Goal: Information Seeking & Learning: Learn about a topic

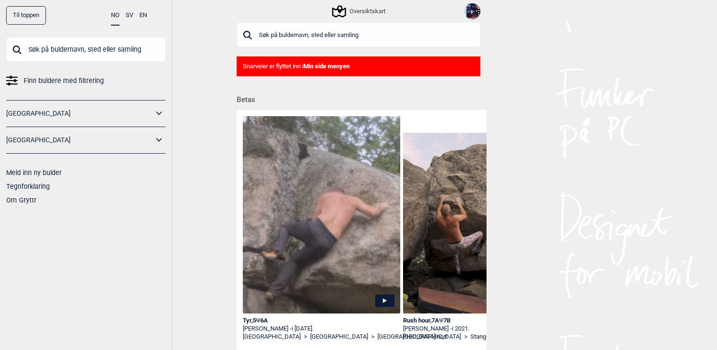
click at [481, 9] on div "Oversiktskart" at bounding box center [359, 11] width 256 height 22
click at [475, 9] on img at bounding box center [473, 11] width 16 height 16
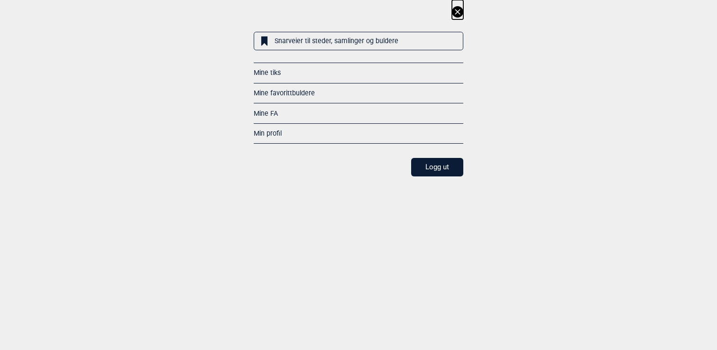
click at [280, 92] on link "Mine favorittbuldere" at bounding box center [284, 93] width 61 height 8
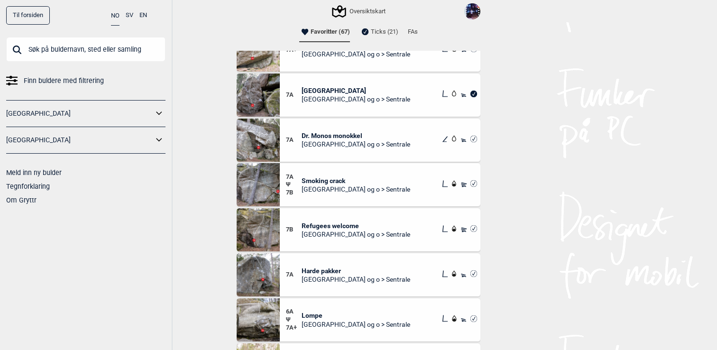
scroll to position [372, 0]
click at [258, 277] on img at bounding box center [258, 273] width 43 height 43
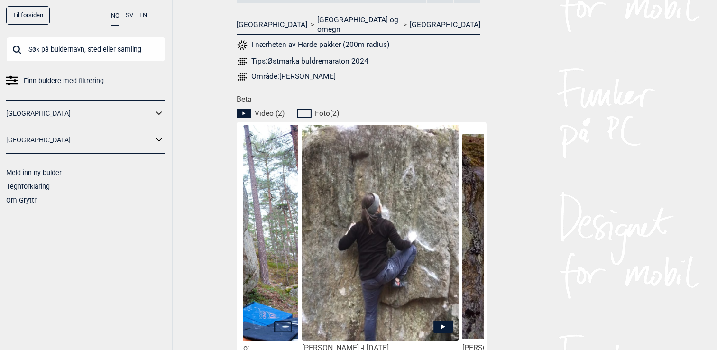
scroll to position [0, 264]
click at [357, 262] on img at bounding box center [379, 255] width 157 height 260
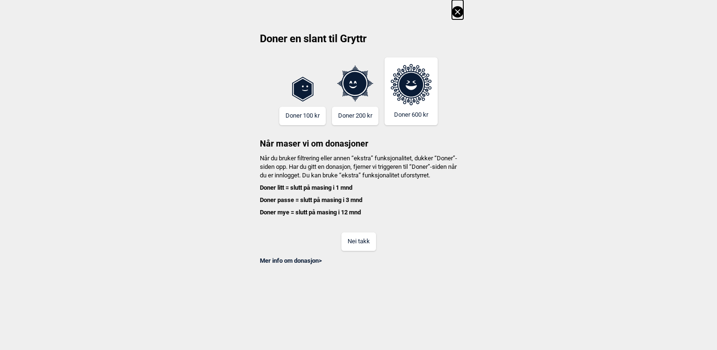
click at [363, 242] on button "Nei takk" at bounding box center [359, 241] width 35 height 19
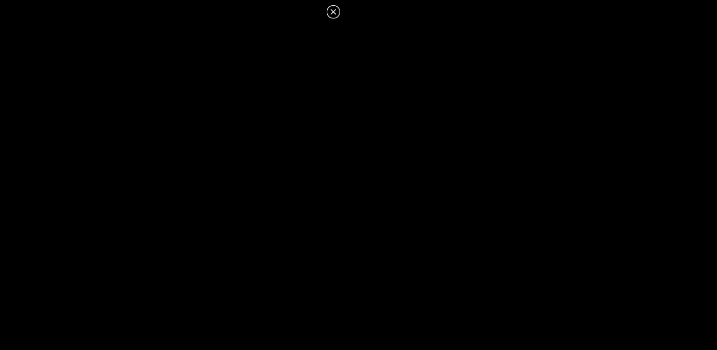
click at [336, 13] on icon at bounding box center [333, 11] width 11 height 11
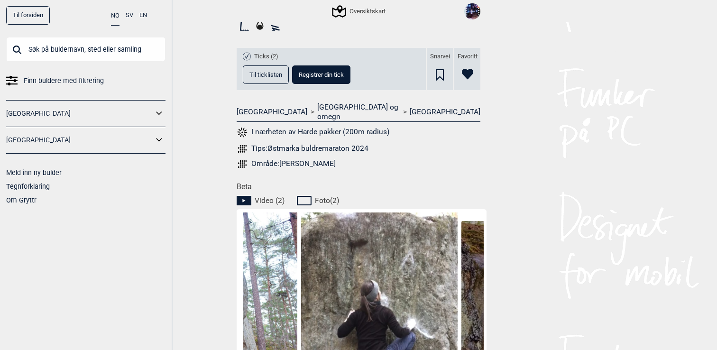
scroll to position [155, 0]
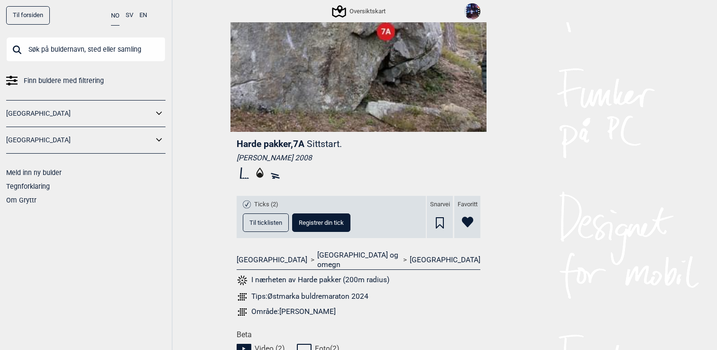
click at [272, 227] on button "Til ticklisten" at bounding box center [266, 223] width 46 height 19
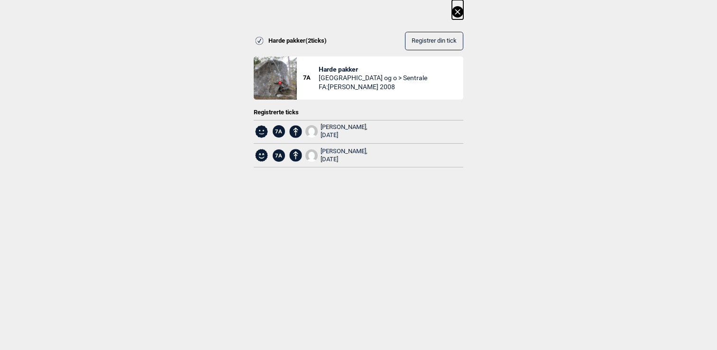
click at [453, 11] on icon at bounding box center [457, 11] width 11 height 11
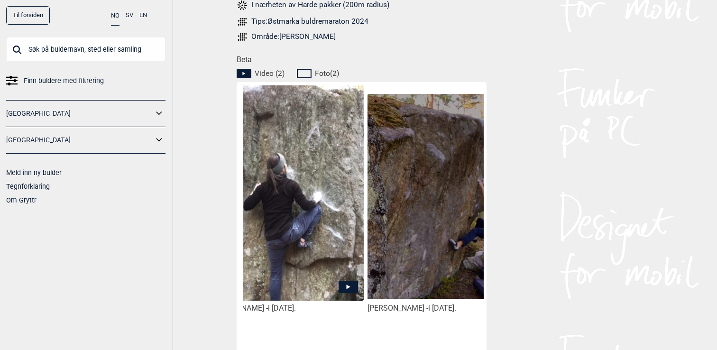
scroll to position [0, 400]
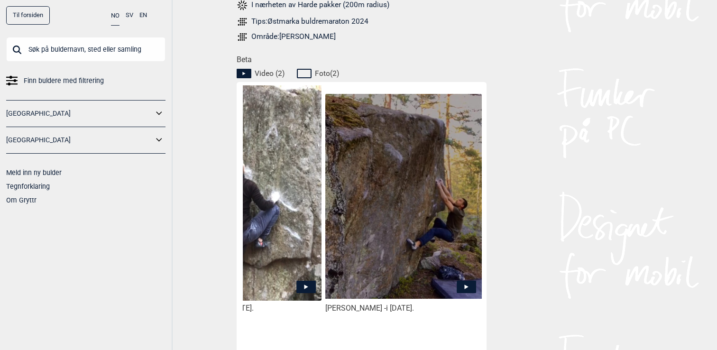
click at [413, 188] on img at bounding box center [403, 196] width 157 height 205
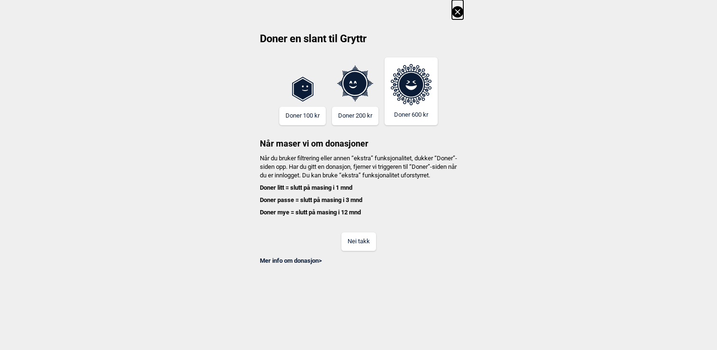
click at [366, 251] on button "Nei takk" at bounding box center [359, 241] width 35 height 19
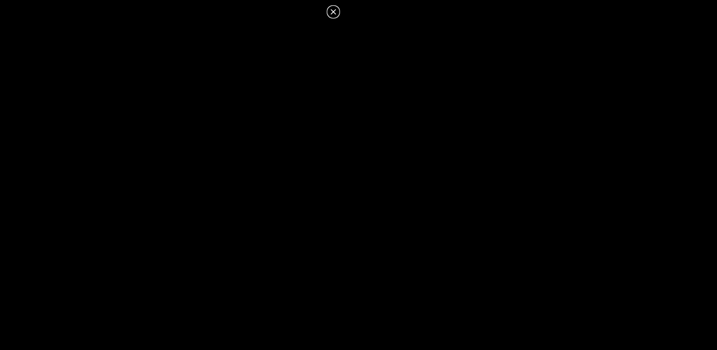
click at [332, 11] on icon at bounding box center [333, 11] width 11 height 11
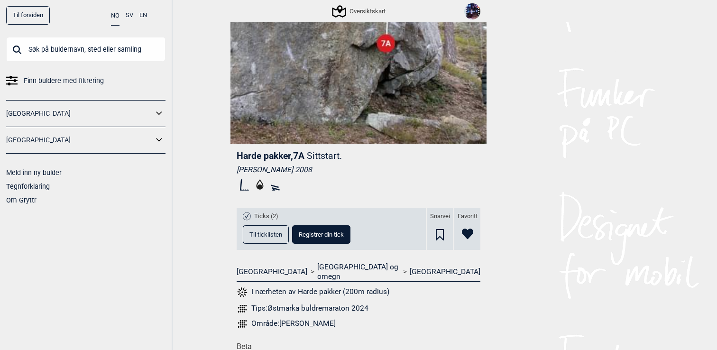
scroll to position [144, 0]
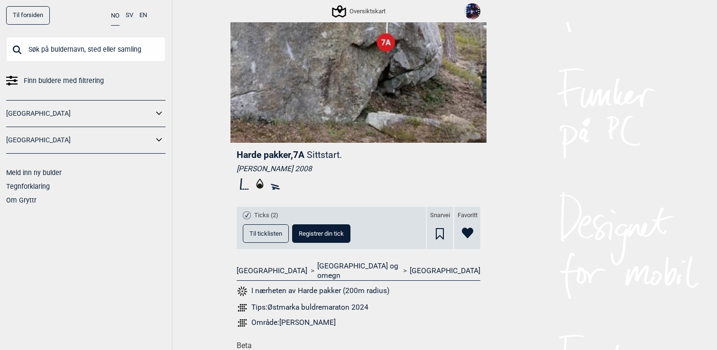
click at [335, 285] on button "I nærheten av Harde pakker (200m radius)" at bounding box center [313, 291] width 153 height 12
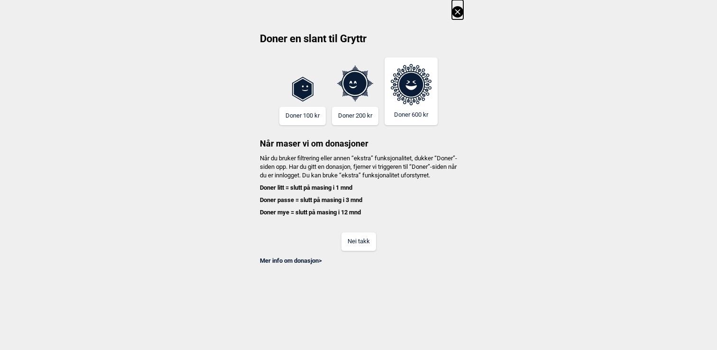
click at [356, 251] on button "Nei takk" at bounding box center [359, 241] width 35 height 19
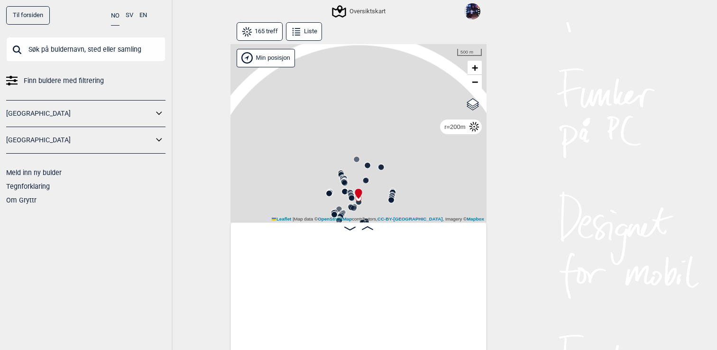
scroll to position [0, 7698]
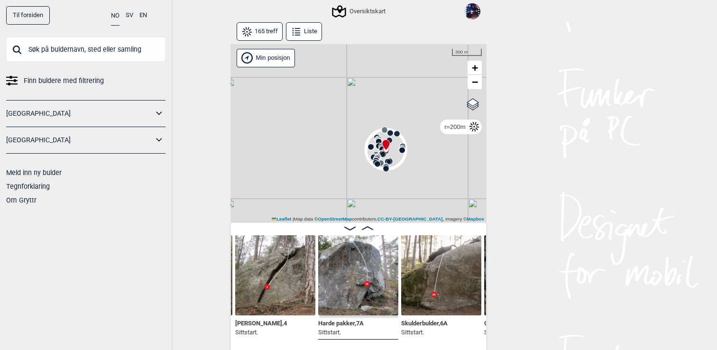
drag, startPoint x: 413, startPoint y: 172, endPoint x: 415, endPoint y: 140, distance: 32.3
click at [415, 140] on div "Gol Ål Kolomoen Vallset Tangen Sørli Åsbygda Kongsberg Efteløt Østmarka nord Se…" at bounding box center [359, 133] width 256 height 179
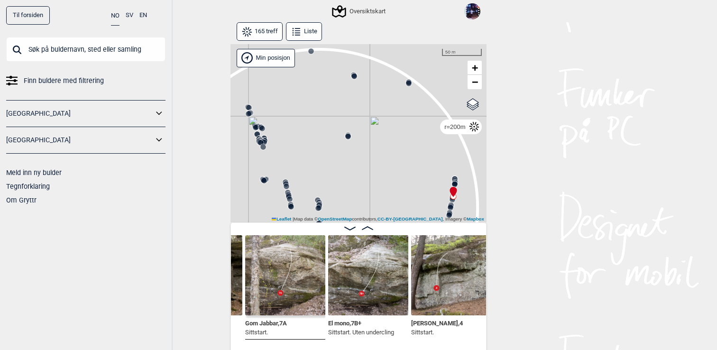
scroll to position [0, 6331]
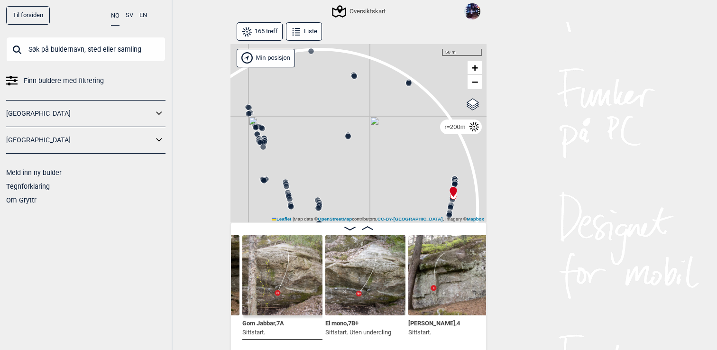
click at [285, 291] on img at bounding box center [282, 275] width 80 height 80
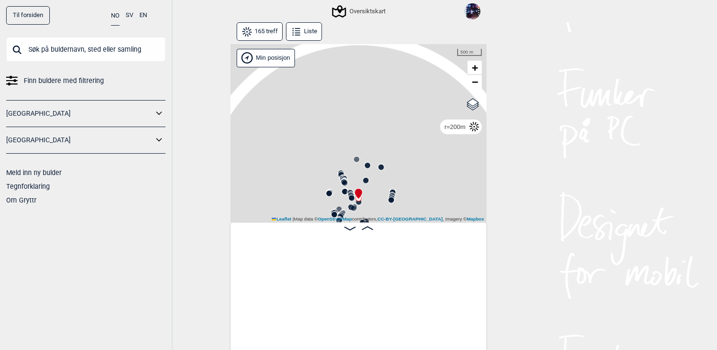
scroll to position [0, 7698]
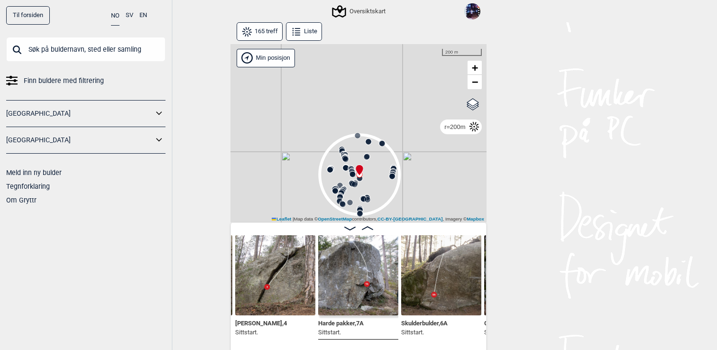
drag, startPoint x: 327, startPoint y: 168, endPoint x: 328, endPoint y: 144, distance: 24.2
click at [328, 144] on div "Gol Ål Kolomoen Vallset Tangen Sørli Åsbygda Kongsberg Efteløt Østmarka nord Se…" at bounding box center [359, 133] width 256 height 179
click at [370, 14] on div "Oversiktskart" at bounding box center [360, 11] width 52 height 11
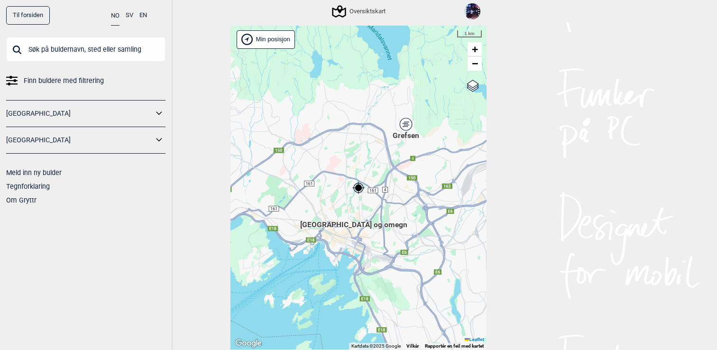
click at [68, 43] on input "text" at bounding box center [85, 49] width 159 height 25
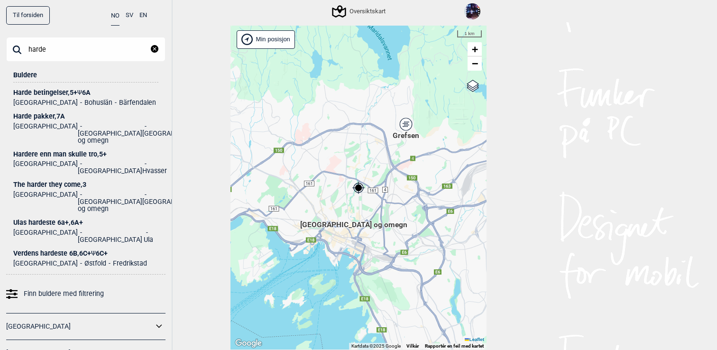
type input "harde"
click at [59, 113] on div "Harde pakker , 7A" at bounding box center [85, 116] width 145 height 7
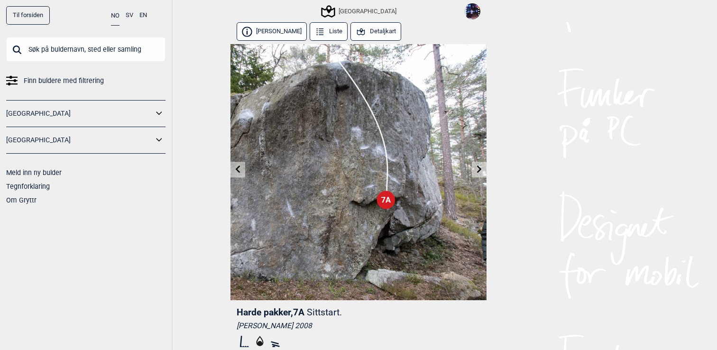
click at [356, 35] on icon at bounding box center [361, 32] width 10 height 10
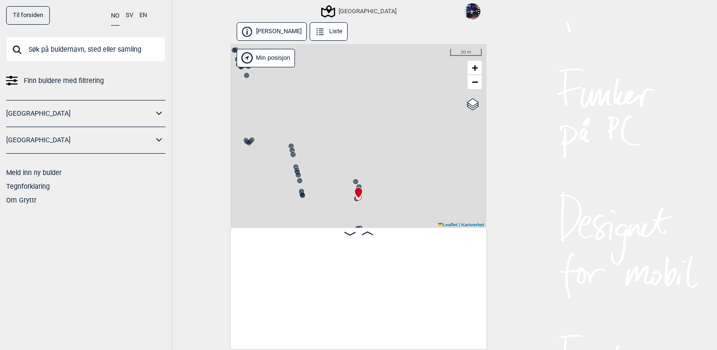
scroll to position [0, 10986]
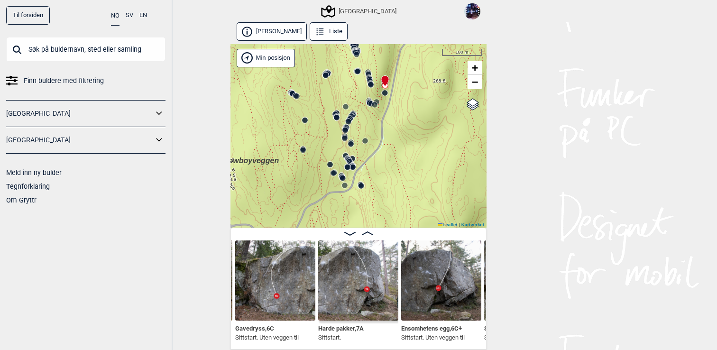
drag, startPoint x: 374, startPoint y: 176, endPoint x: 390, endPoint y: 86, distance: 90.7
click at [390, 86] on div "Speidersteinen Barnehageveggen Cowboyveggen Bølerveggen Sentrale Østmarka" at bounding box center [359, 136] width 256 height 184
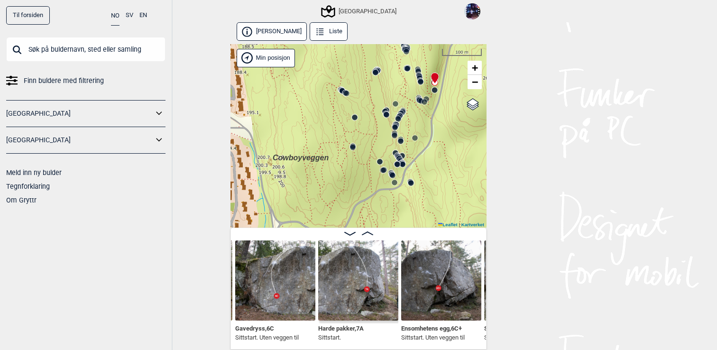
drag, startPoint x: 362, startPoint y: 124, endPoint x: 411, endPoint y: 122, distance: 49.4
click at [411, 122] on div "Speidersteinen Barnehageveggen Cowboyveggen Bølerveggen Sentrale Østmarka" at bounding box center [359, 136] width 256 height 184
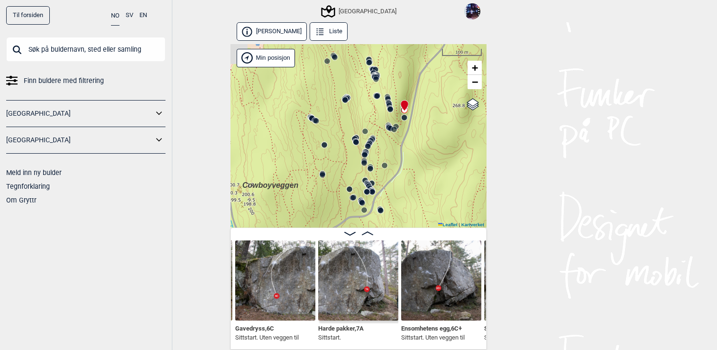
drag, startPoint x: 443, startPoint y: 102, endPoint x: 409, endPoint y: 133, distance: 46.7
click at [409, 133] on div "Speidersteinen Barnehageveggen Cowboyveggen Bølerveggen Sentrale Østmarka" at bounding box center [359, 136] width 256 height 184
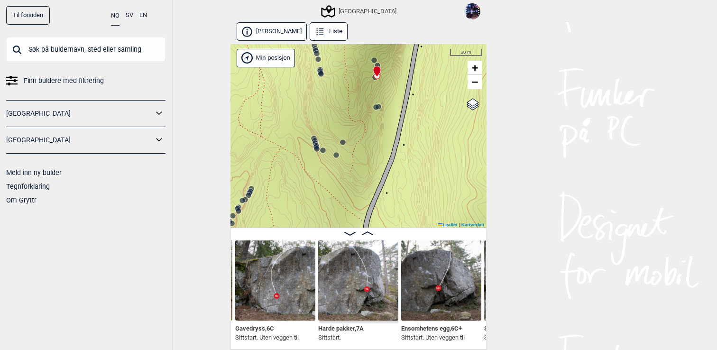
click at [377, 106] on circle at bounding box center [376, 107] width 6 height 6
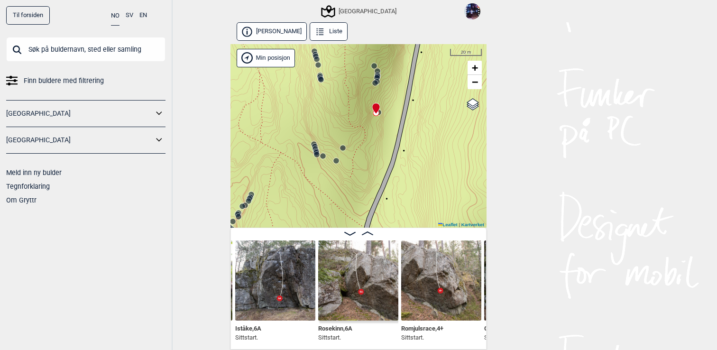
click at [337, 164] on icon at bounding box center [337, 161] width 8 height 8
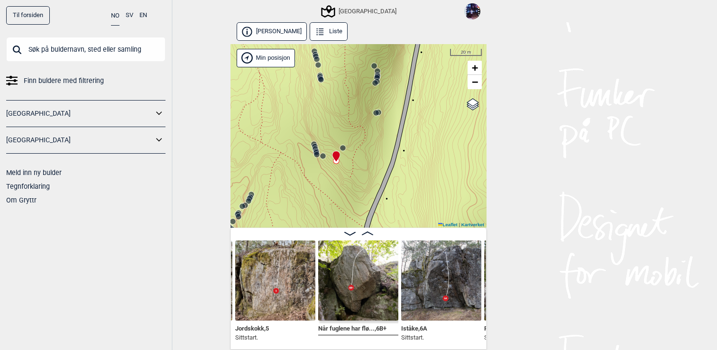
click at [315, 149] on icon at bounding box center [317, 153] width 8 height 8
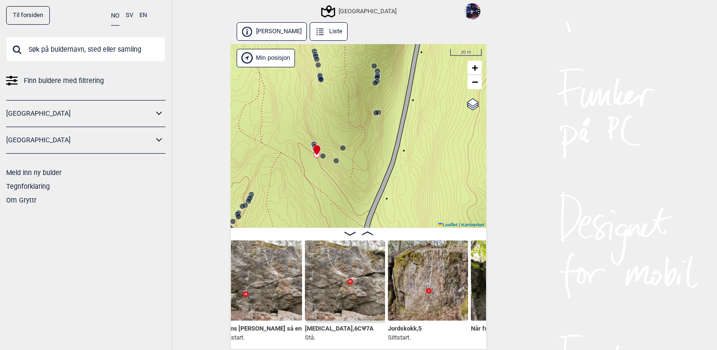
scroll to position [0, 10441]
click at [323, 80] on circle at bounding box center [321, 80] width 6 height 6
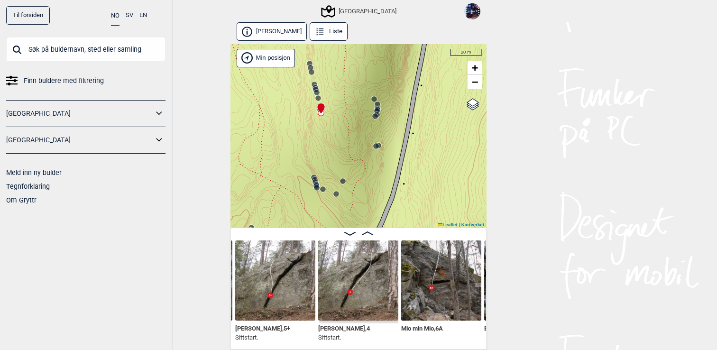
click at [317, 92] on circle at bounding box center [317, 93] width 6 height 6
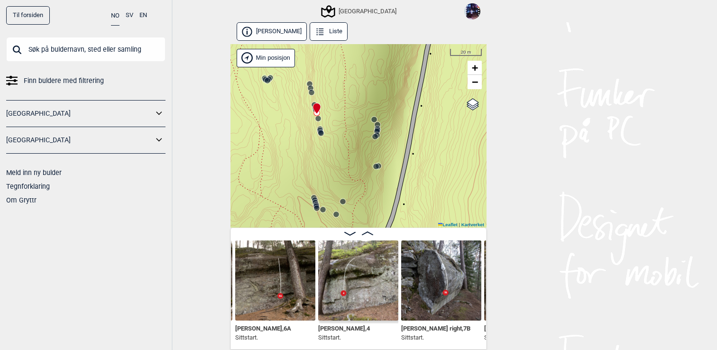
click at [311, 93] on circle at bounding box center [312, 93] width 6 height 6
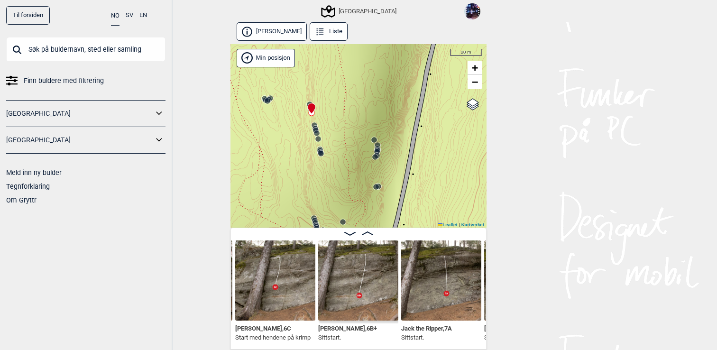
click at [309, 102] on div at bounding box center [310, 105] width 8 height 8
click at [270, 100] on circle at bounding box center [268, 101] width 6 height 6
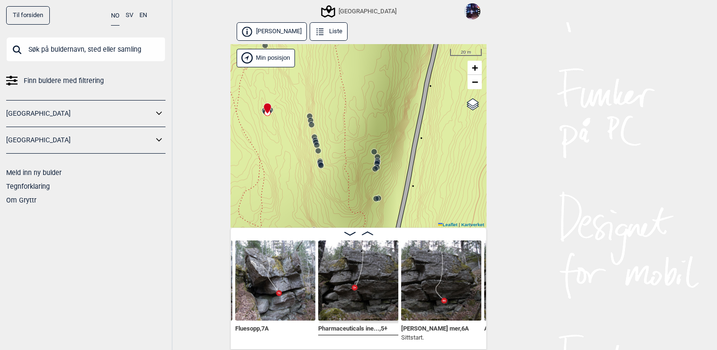
click at [380, 161] on icon at bounding box center [377, 164] width 8 height 8
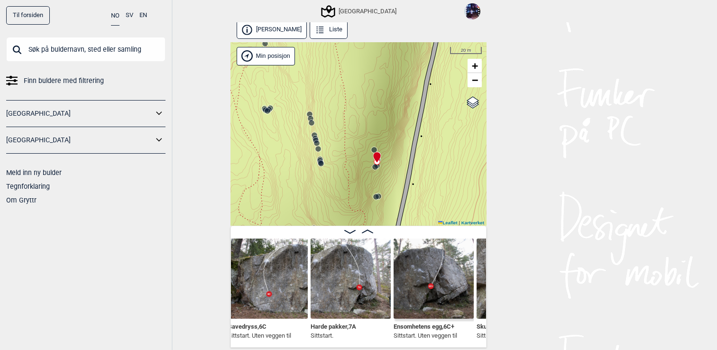
scroll to position [0, 11070]
click at [317, 139] on circle at bounding box center [316, 141] width 6 height 6
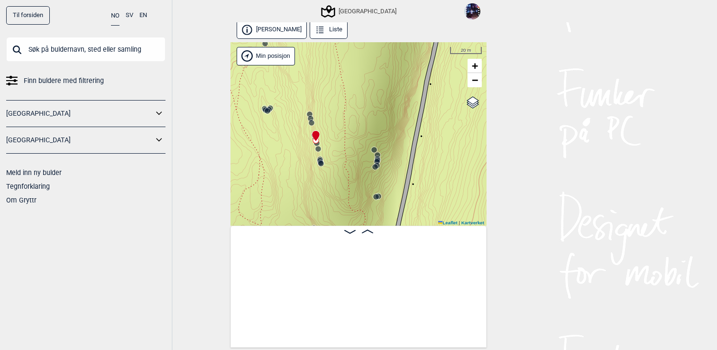
scroll to position [0, 9485]
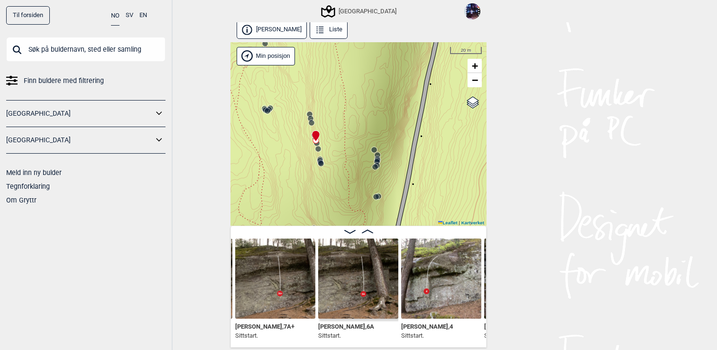
click at [276, 263] on img at bounding box center [275, 279] width 80 height 80
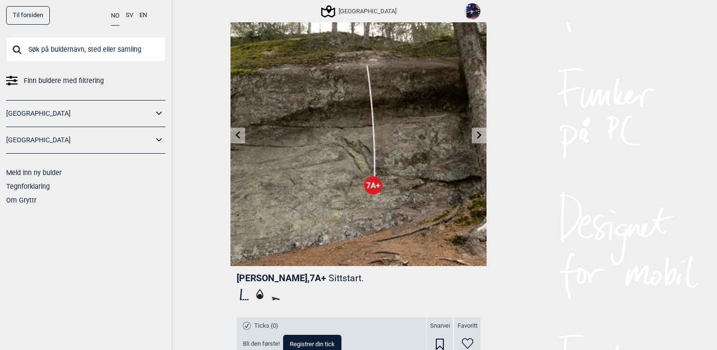
scroll to position [33, 0]
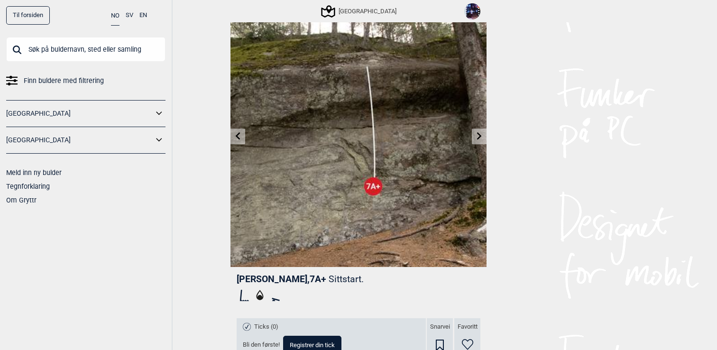
scroll to position [2, 0]
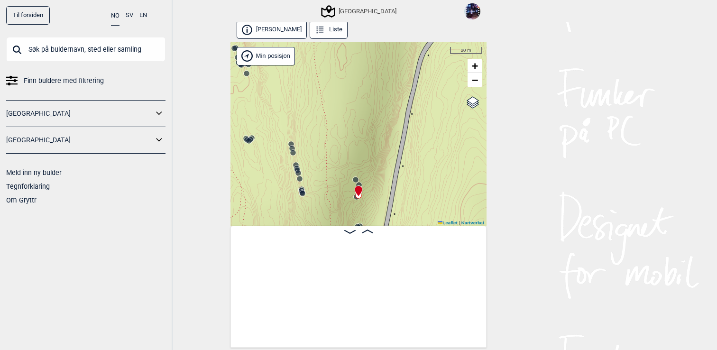
scroll to position [0, 10986]
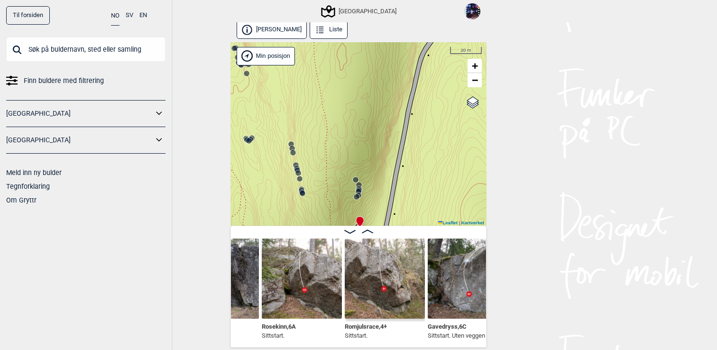
scroll to position [0, 10796]
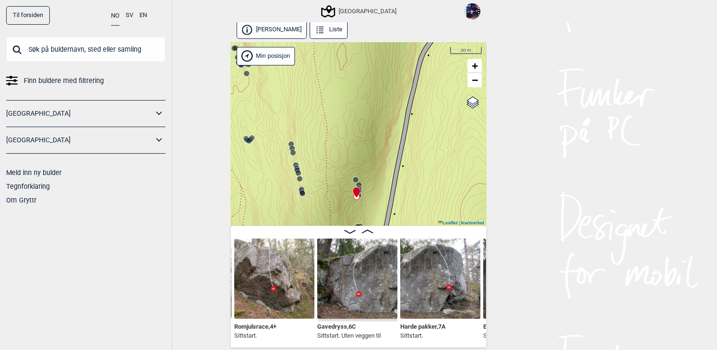
scroll to position [0, 10910]
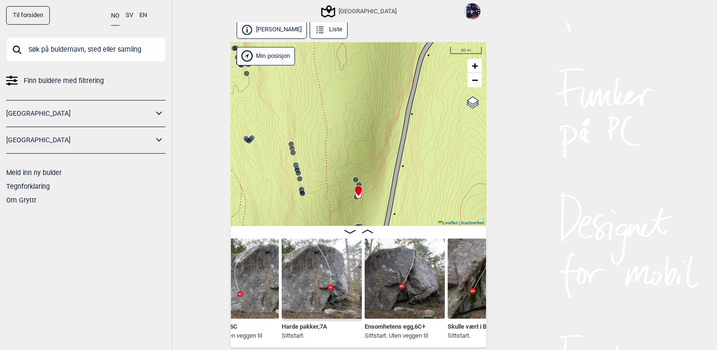
scroll to position [0, 11030]
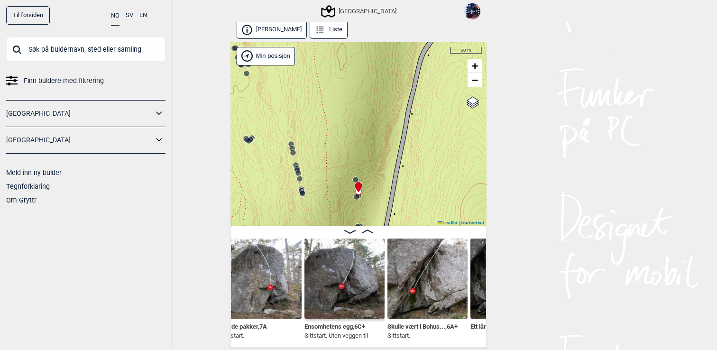
scroll to position [0, 11089]
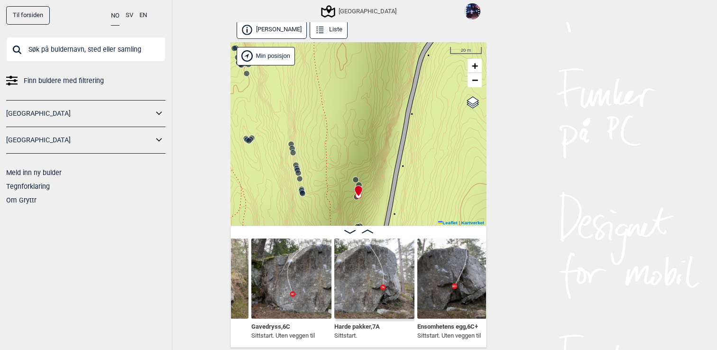
scroll to position [0, 10974]
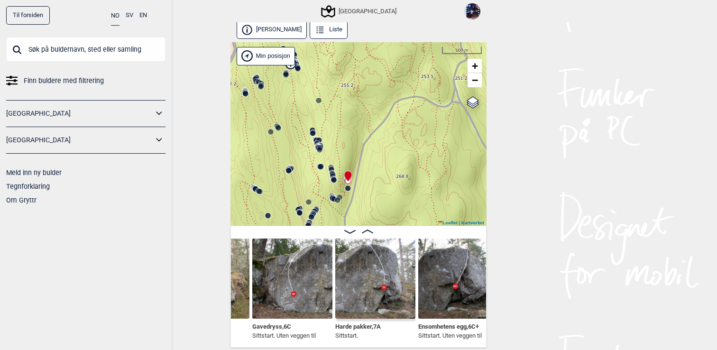
click at [316, 147] on icon at bounding box center [320, 150] width 8 height 8
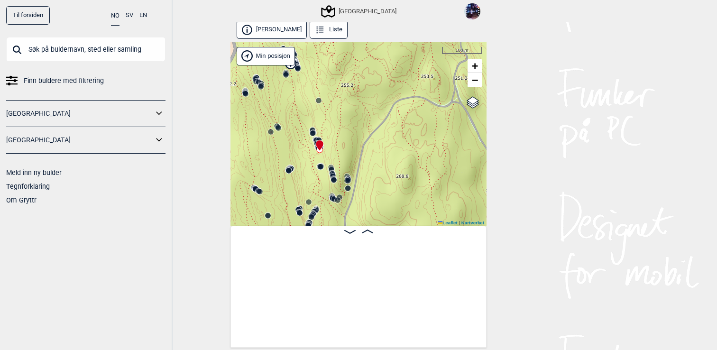
scroll to position [0, 8580]
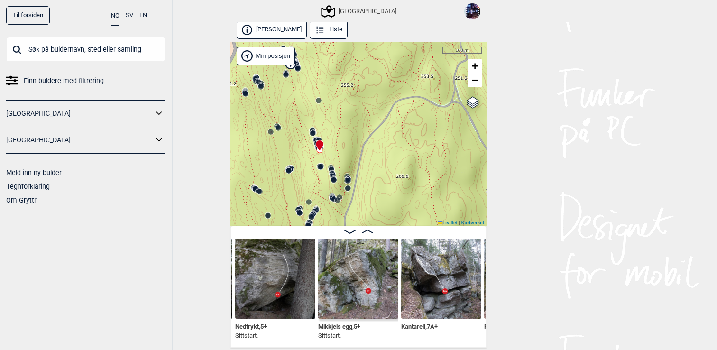
click at [418, 291] on img at bounding box center [441, 279] width 80 height 80
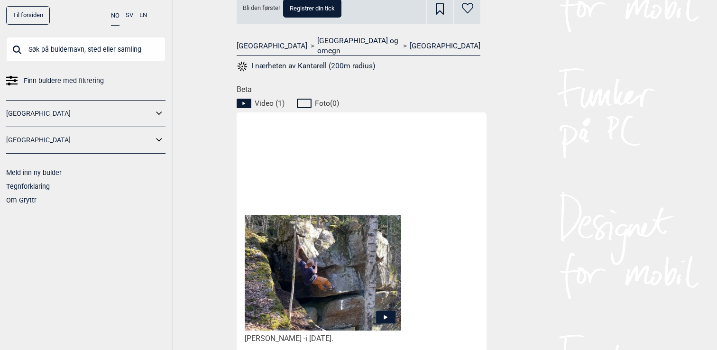
scroll to position [403, 0]
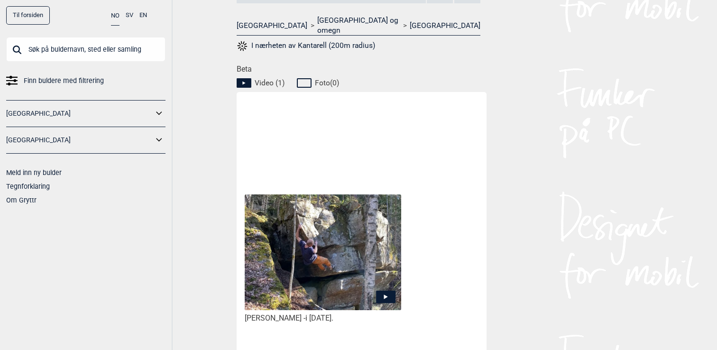
click at [352, 263] on img at bounding box center [323, 253] width 157 height 116
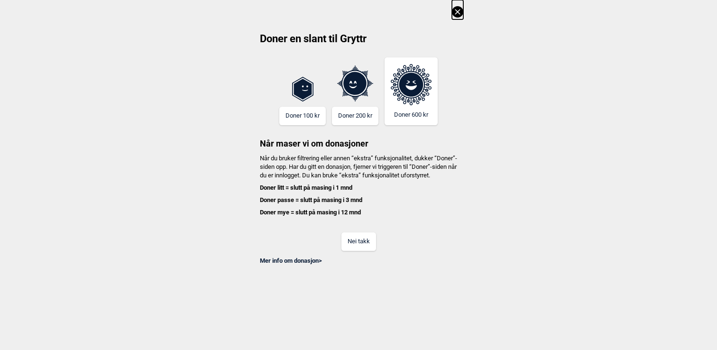
click at [352, 251] on button "Nei takk" at bounding box center [359, 241] width 35 height 19
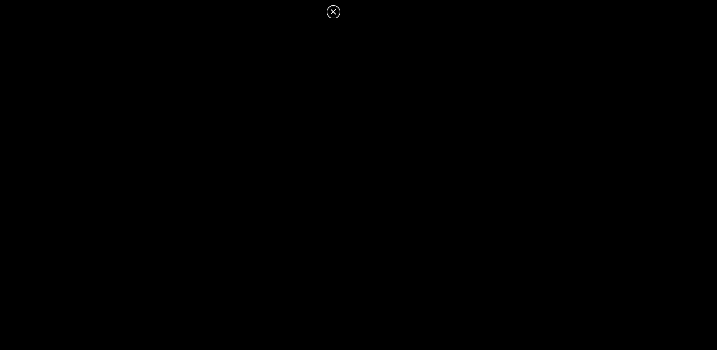
click at [337, 10] on icon at bounding box center [333, 11] width 11 height 11
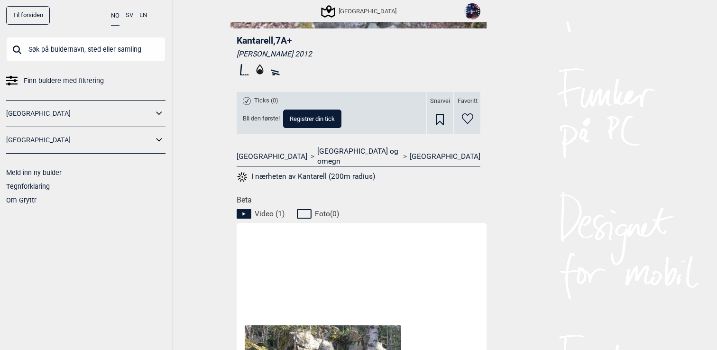
scroll to position [195, 0]
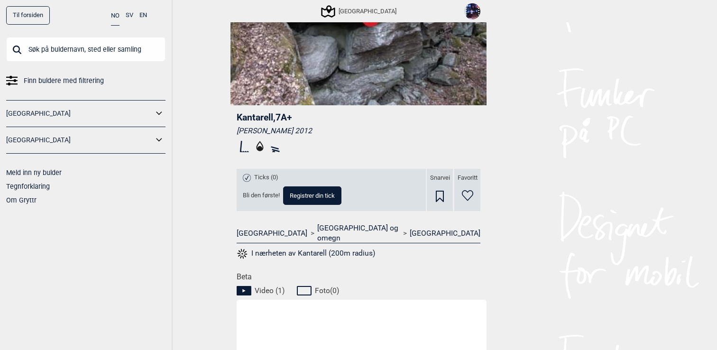
click at [469, 191] on icon at bounding box center [467, 195] width 11 height 11
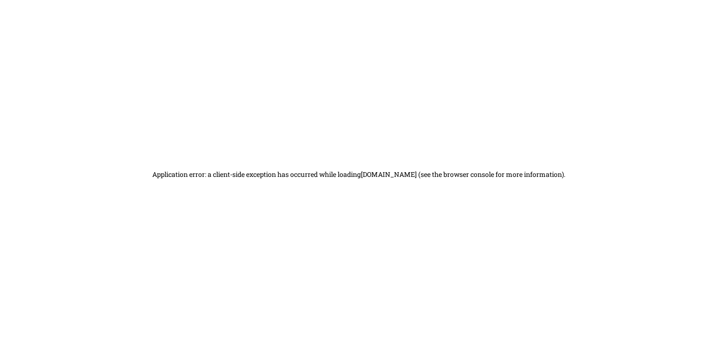
scroll to position [2, 0]
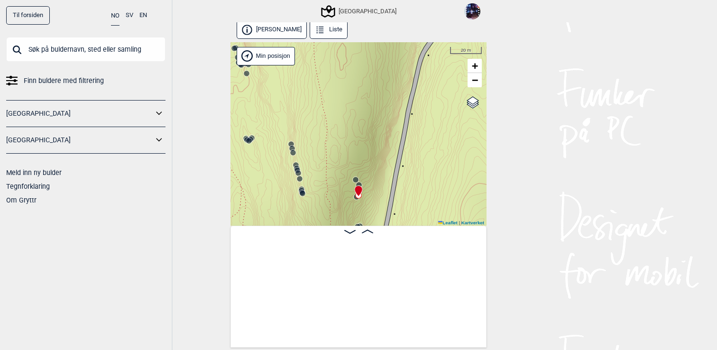
scroll to position [0, 10986]
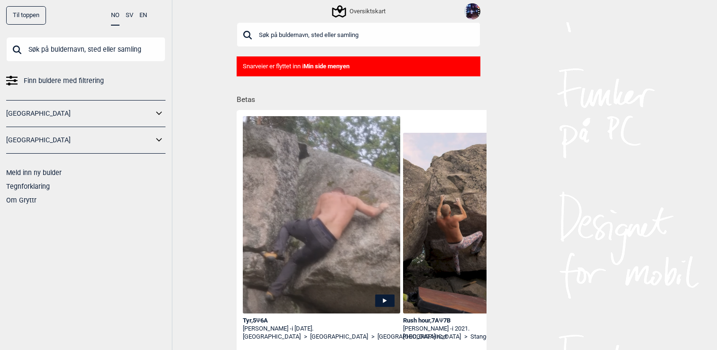
click at [474, 12] on img at bounding box center [473, 11] width 16 height 16
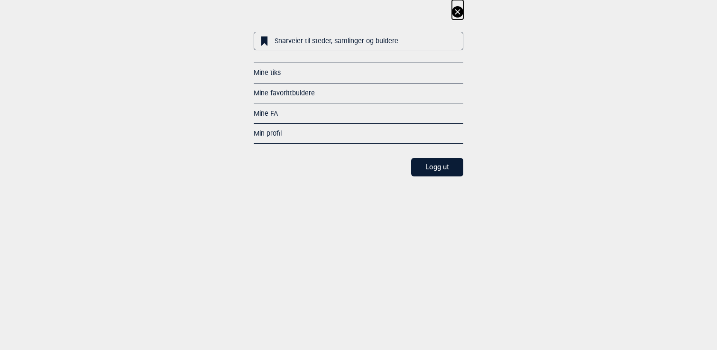
click at [288, 90] on link "Mine favorittbuldere" at bounding box center [284, 93] width 61 height 8
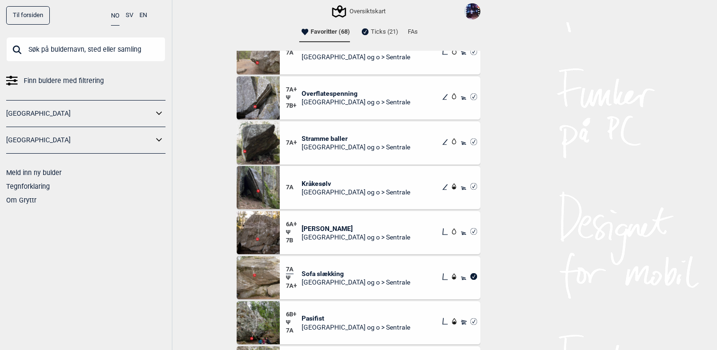
scroll to position [1157, 0]
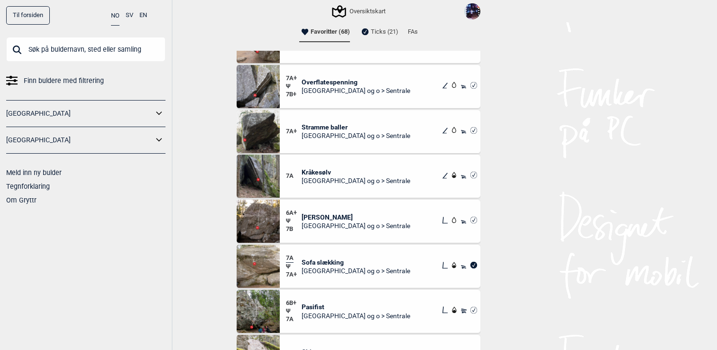
click at [272, 278] on img at bounding box center [258, 266] width 43 height 43
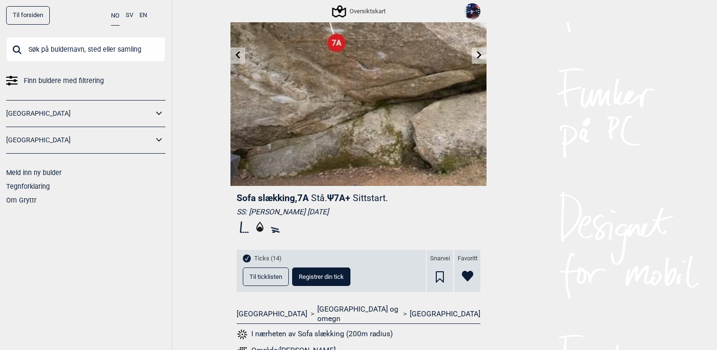
scroll to position [145, 0]
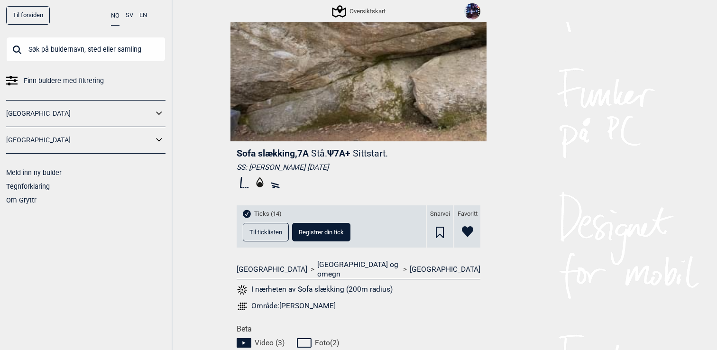
click at [268, 230] on span "Til ticklisten" at bounding box center [266, 232] width 33 height 6
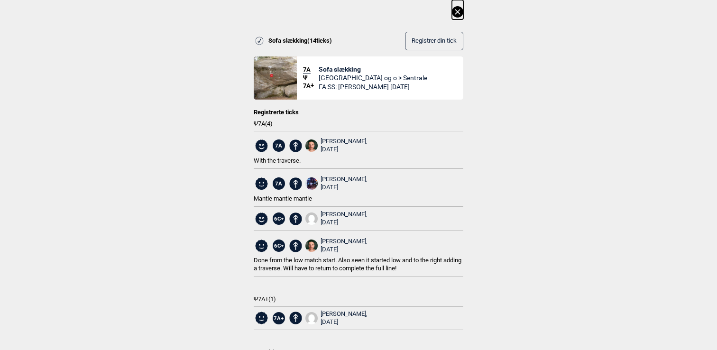
scroll to position [109, 0]
click at [453, 11] on icon at bounding box center [457, 11] width 11 height 11
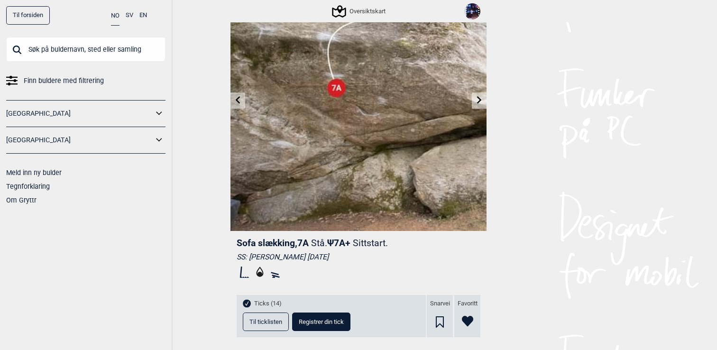
scroll to position [0, 0]
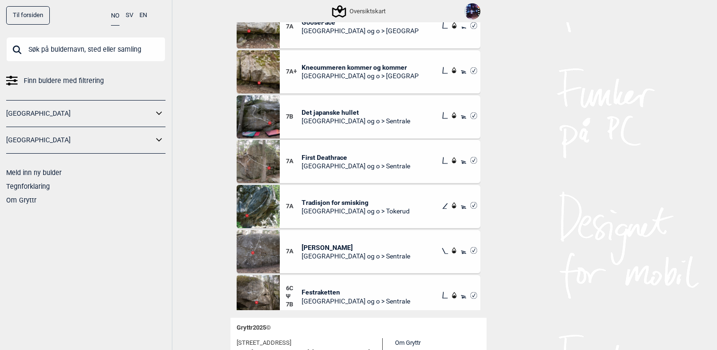
scroll to position [1522, 0]
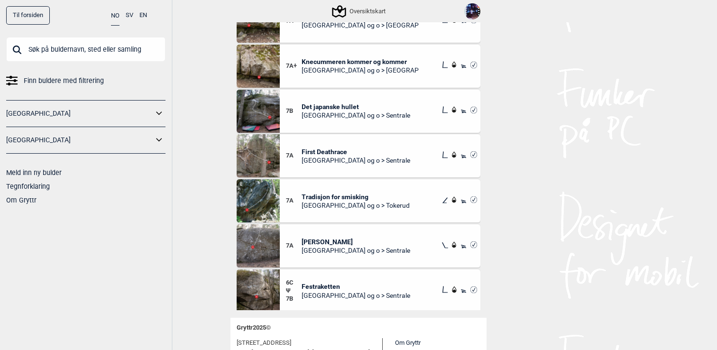
click at [265, 208] on img at bounding box center [258, 200] width 43 height 43
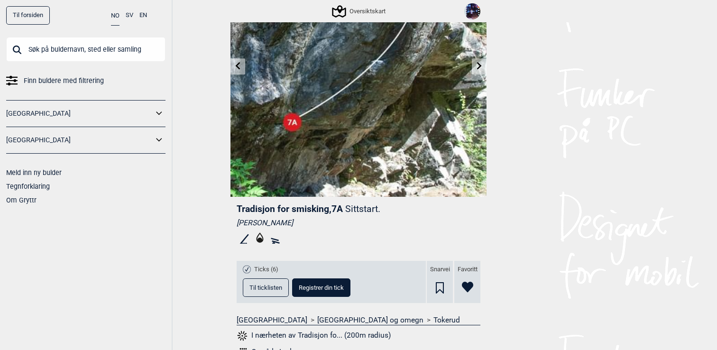
scroll to position [135, 0]
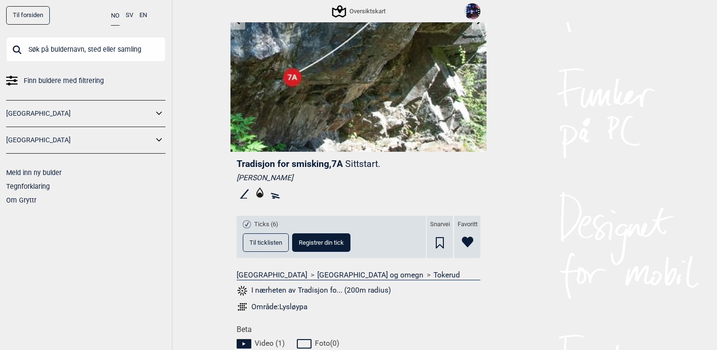
click at [265, 238] on button "Til ticklisten" at bounding box center [266, 242] width 46 height 19
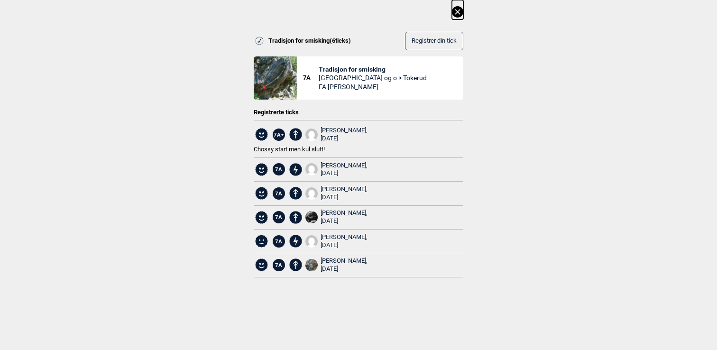
click at [460, 14] on icon at bounding box center [457, 11] width 5 height 5
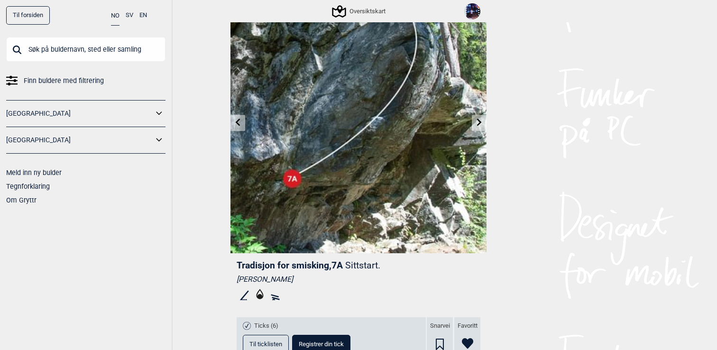
scroll to position [0, 0]
